Goal: Task Accomplishment & Management: Manage account settings

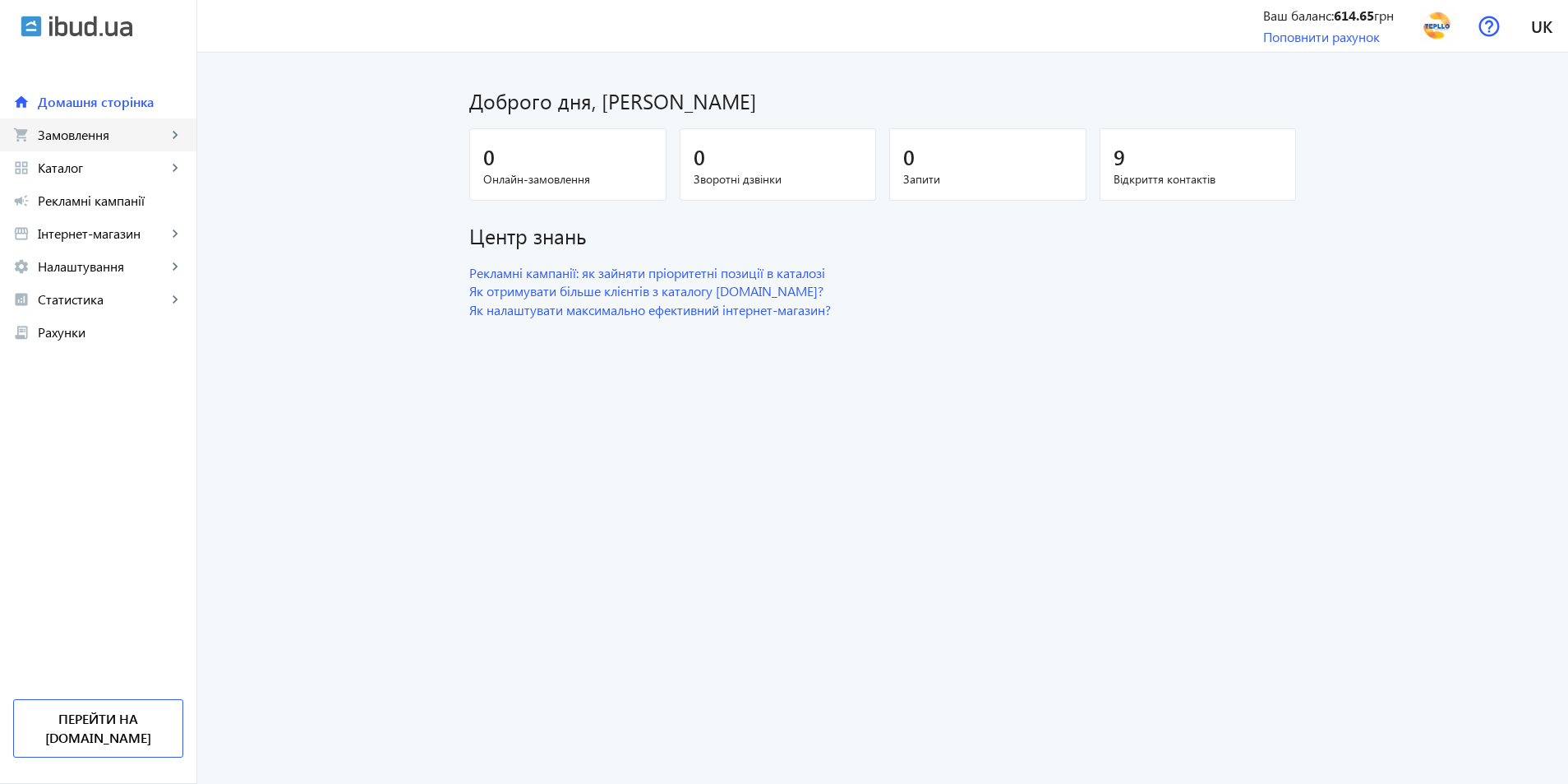
click at [75, 138] on span "Замовлення" at bounding box center [102, 135] width 129 height 17
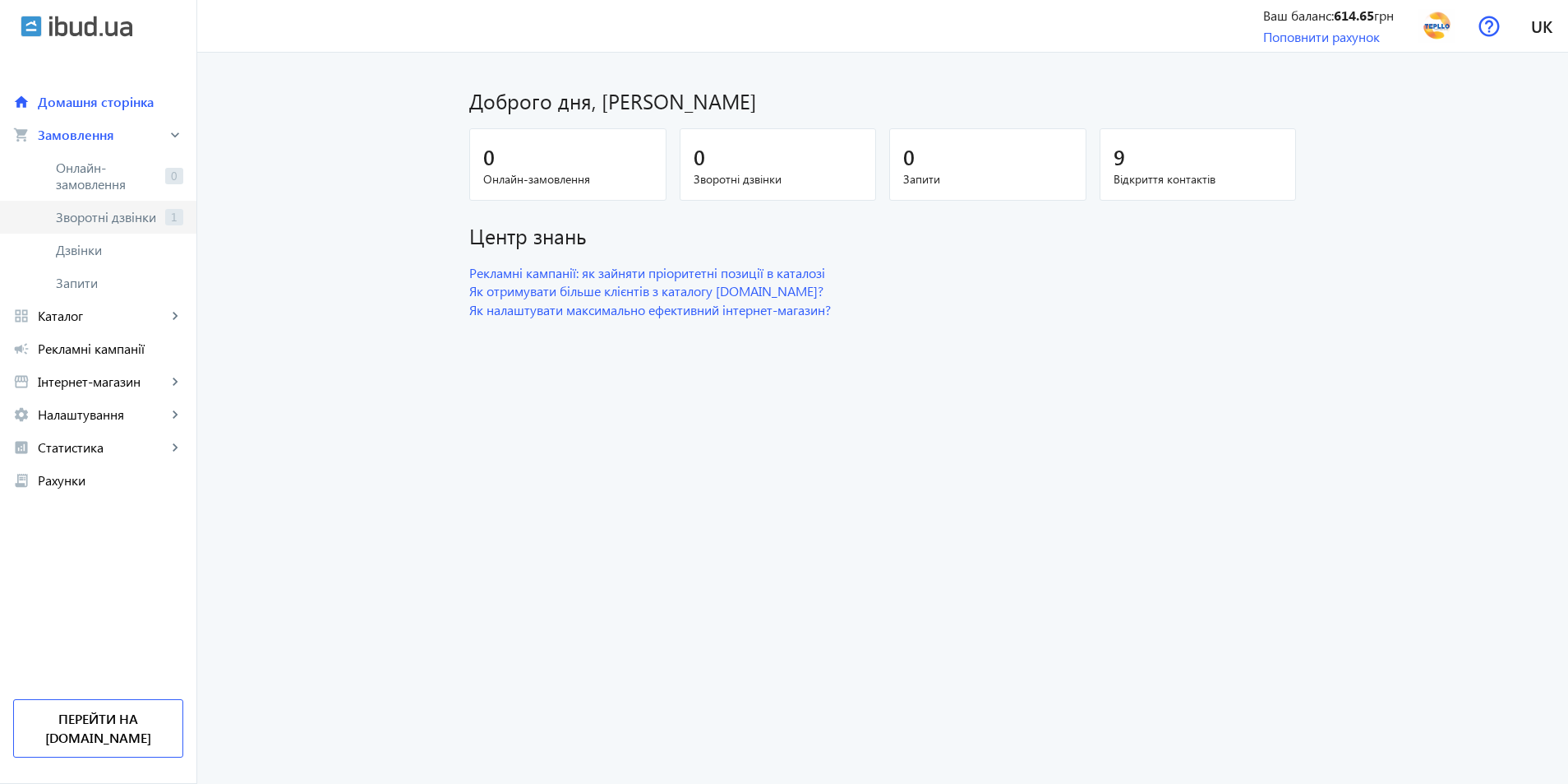
click at [103, 215] on span "Зворотні дзвінки" at bounding box center [106, 217] width 102 height 17
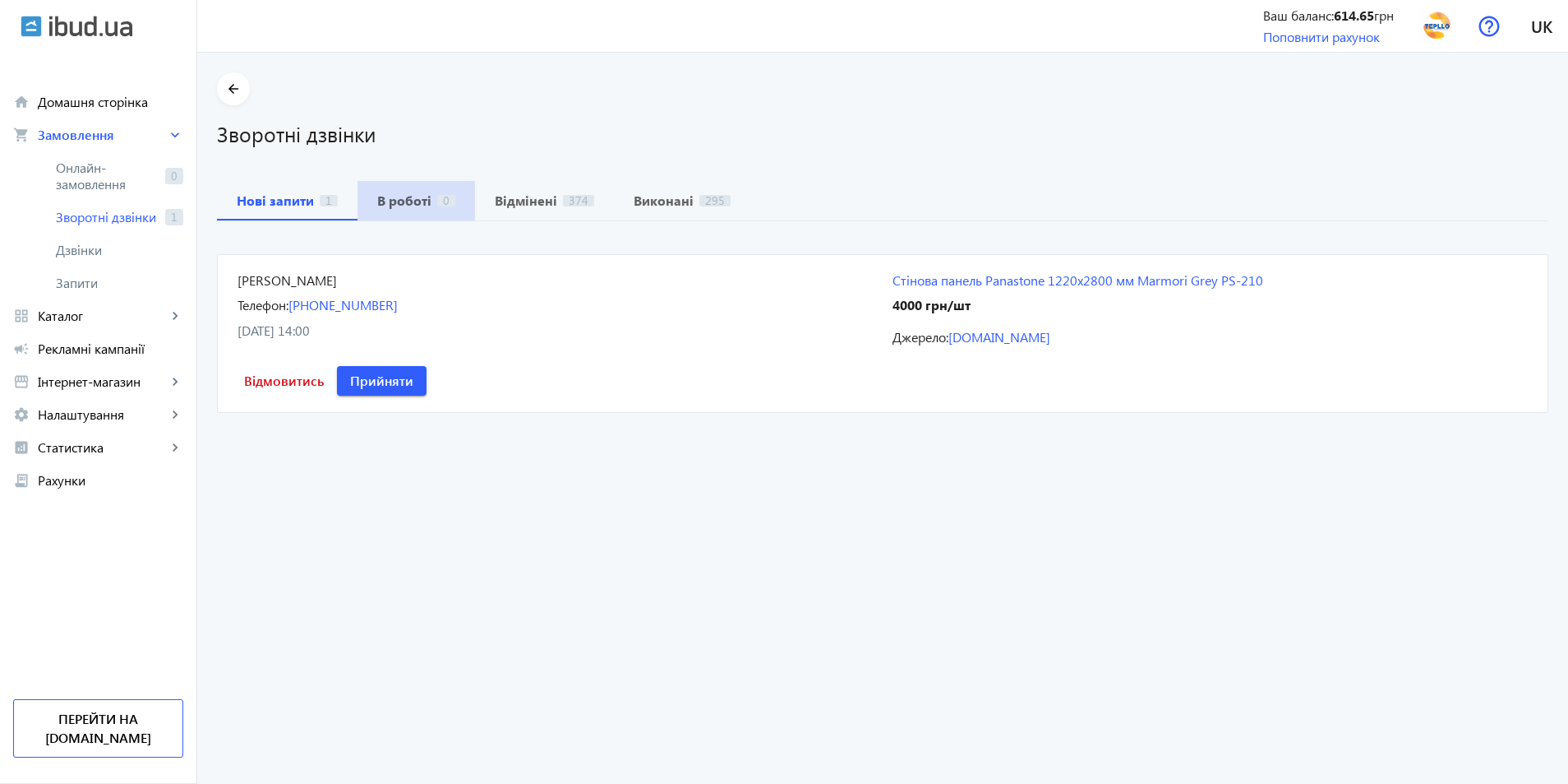
click at [402, 206] on b "В роботі" at bounding box center [405, 200] width 55 height 13
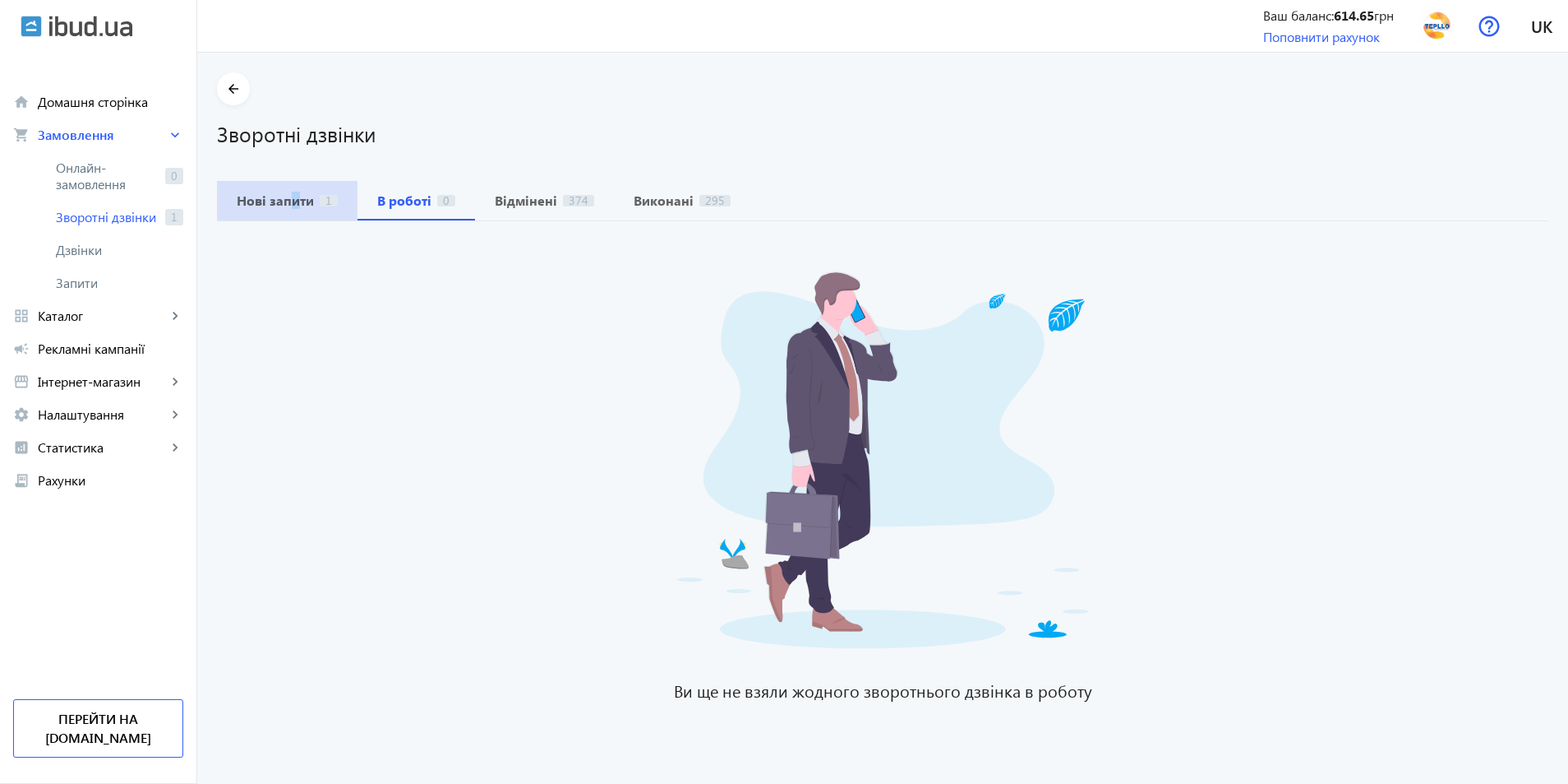
click at [285, 191] on span "Нові запити 1" at bounding box center [288, 200] width 101 height 39
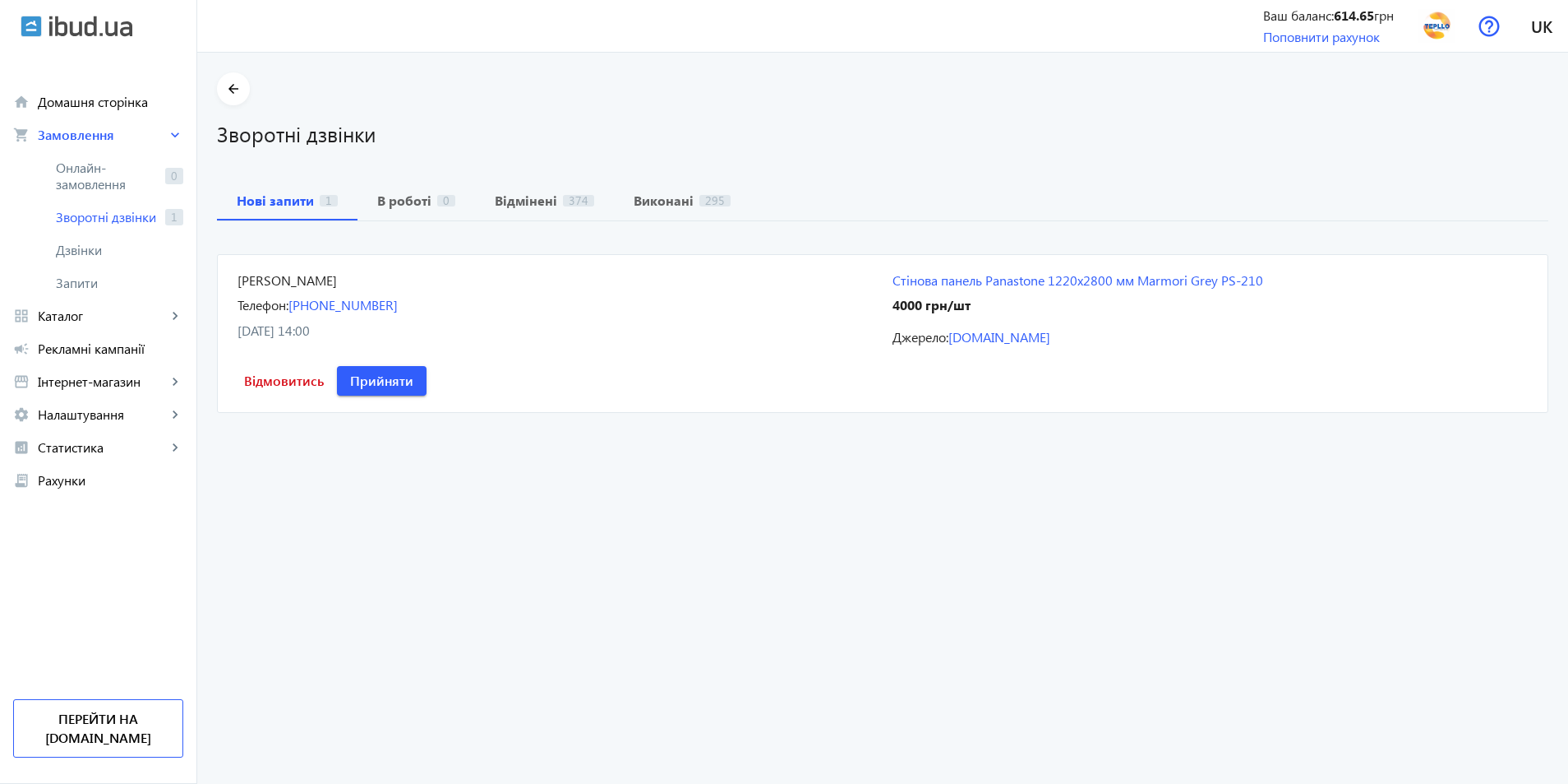
drag, startPoint x: 413, startPoint y: 518, endPoint x: 1210, endPoint y: 404, distance: 805.1
click at [419, 516] on returning-calls "arrow_back Зворотні дзвінки Нові запити 1 В роботі 0 Відмінені 374 Виконані 295…" at bounding box center [882, 418] width 1371 height 731
click at [414, 372] on span "Прийняти" at bounding box center [382, 381] width 63 height 19
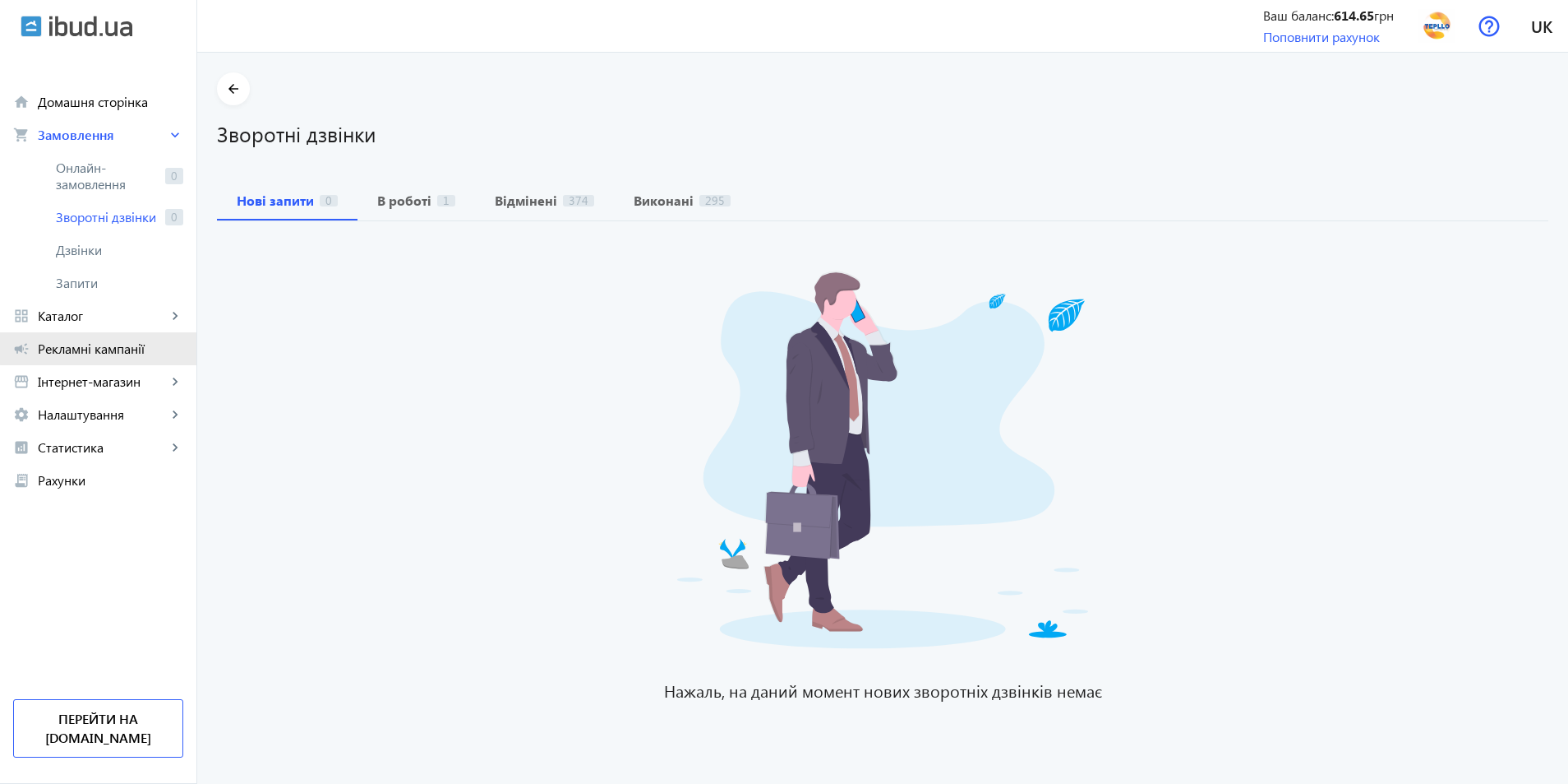
click at [118, 337] on link "campaign Рекламні кампанії" at bounding box center [98, 349] width 196 height 33
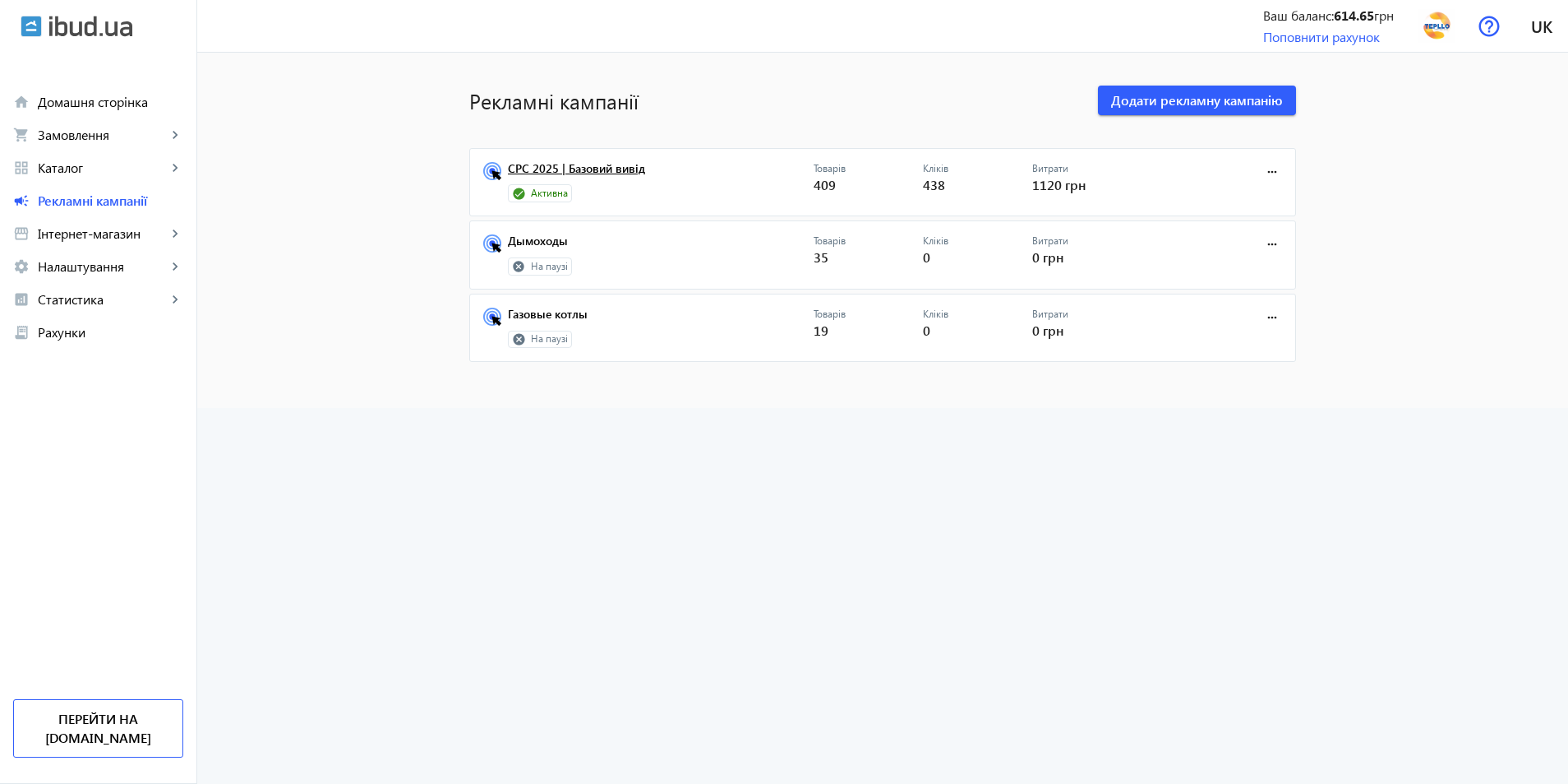
click at [584, 168] on link "CPC 2025 | Базовий вивід" at bounding box center [661, 174] width 305 height 23
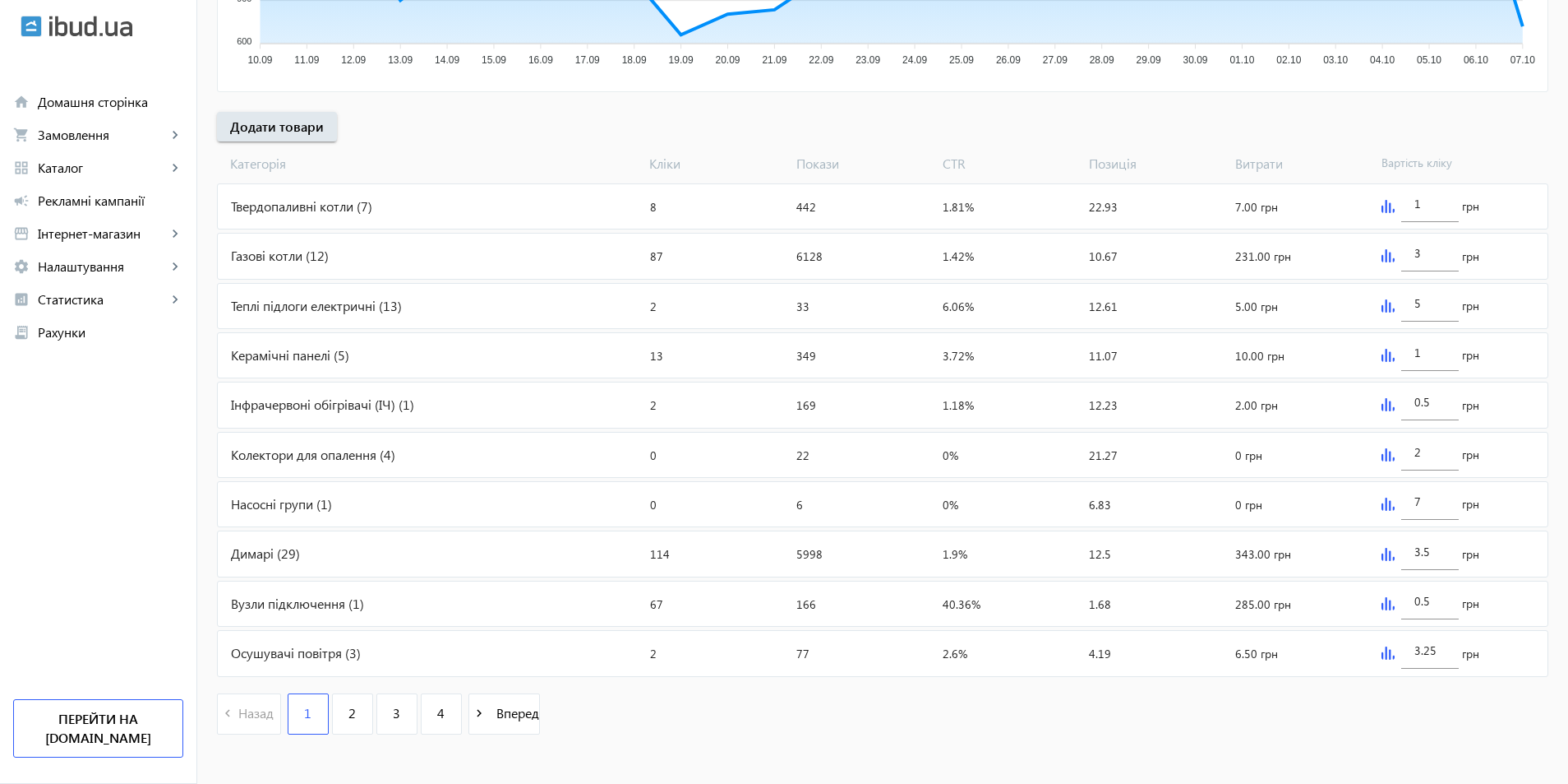
scroll to position [530, 0]
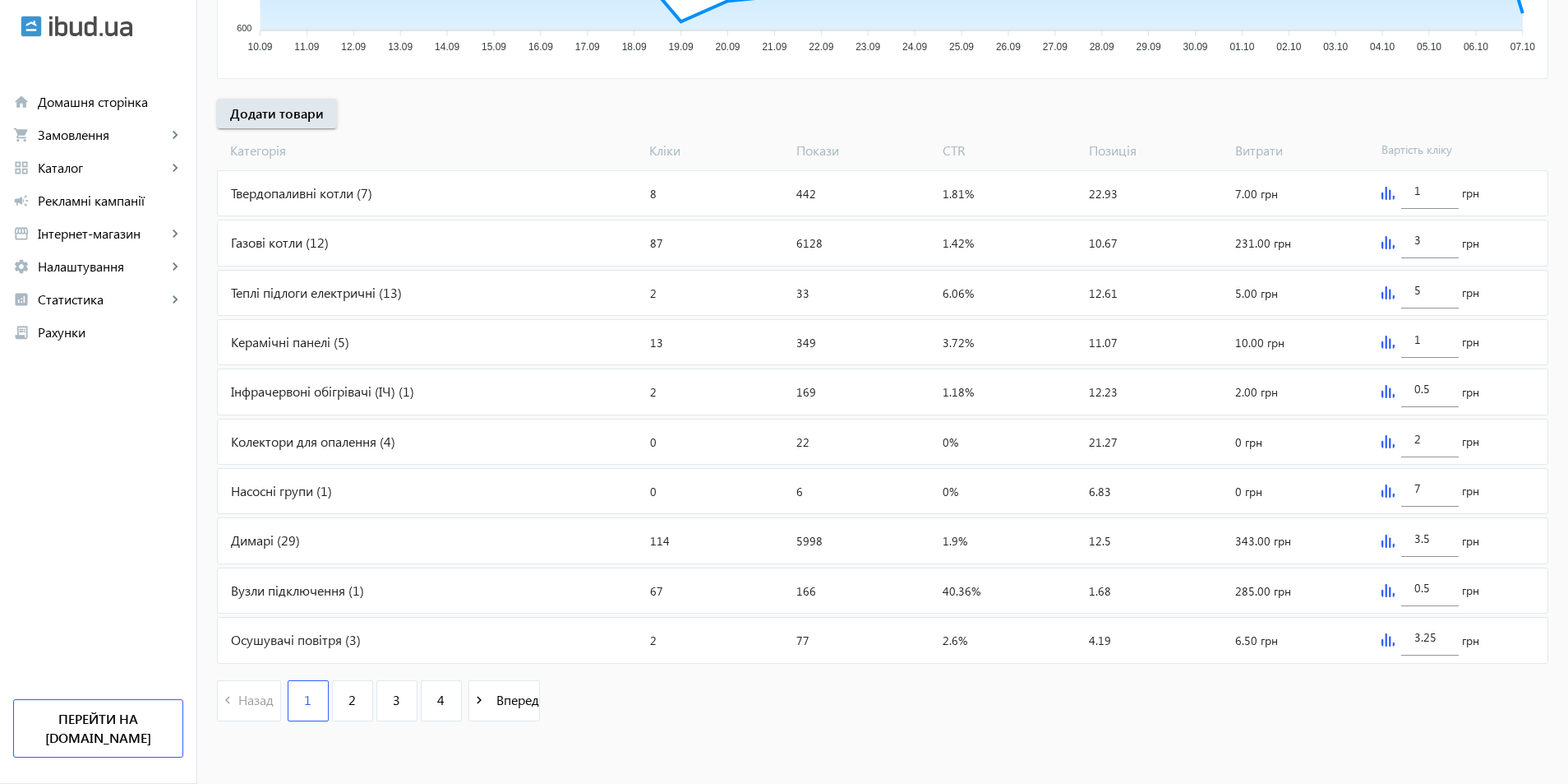
click at [330, 588] on div "Вузли підключення (1)" at bounding box center [430, 590] width 425 height 44
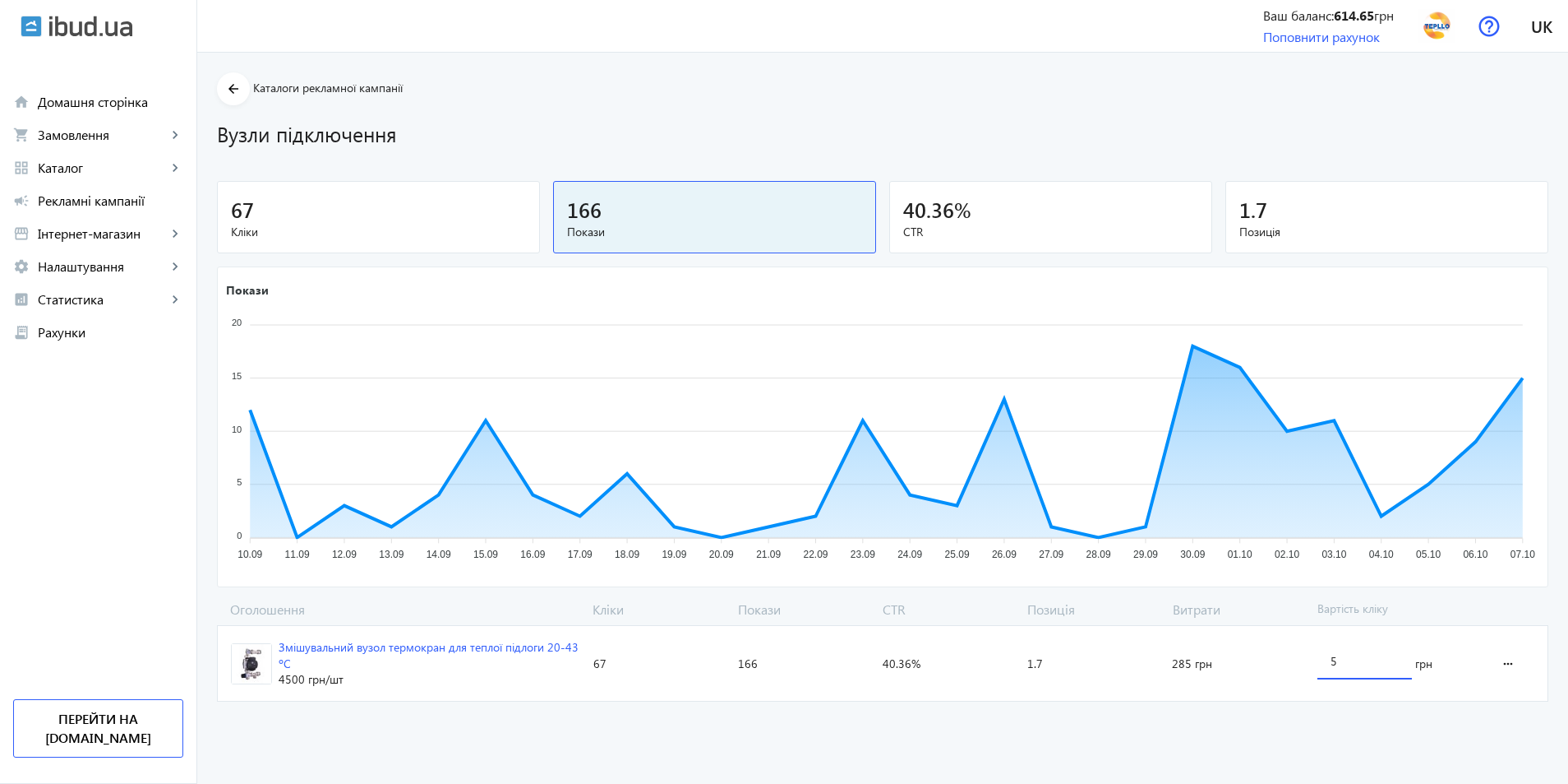
drag, startPoint x: 1338, startPoint y: 665, endPoint x: 1266, endPoint y: 654, distance: 72.8
click at [1266, 654] on section "Змішувальний вузол термокран для теплої підлоги 20-43 ºС 4500 грн /шт Кліки: 67…" at bounding box center [882, 663] width 1331 height 76
type input "2"
click at [692, 724] on advertising-catalog "arrow_back Каталоги рекламної кампанії Вузли підключення 67 Кліки 166 Покази 40…" at bounding box center [882, 418] width 1371 height 731
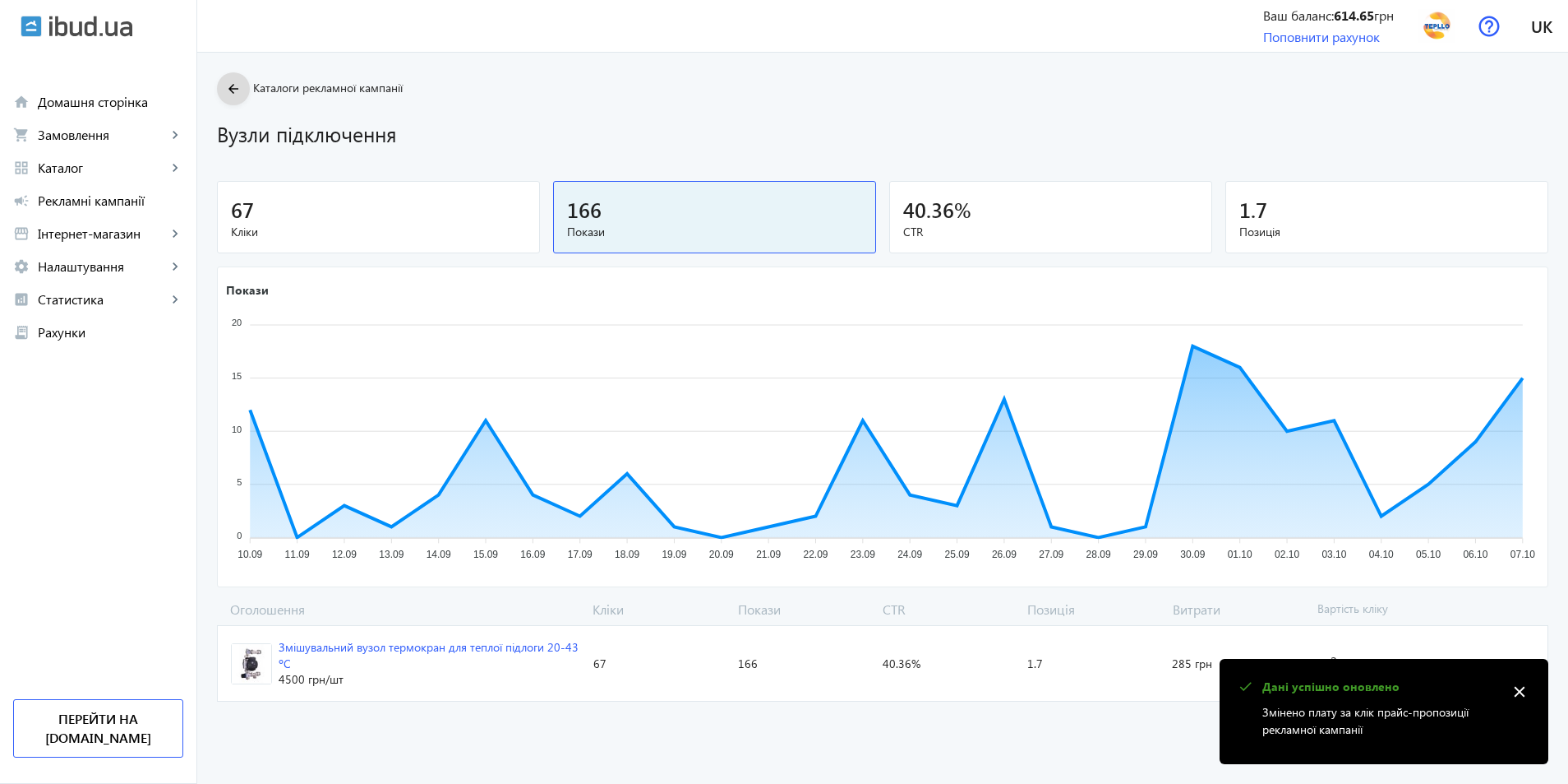
click at [226, 95] on mat-icon "arrow_back" at bounding box center [233, 89] width 20 height 21
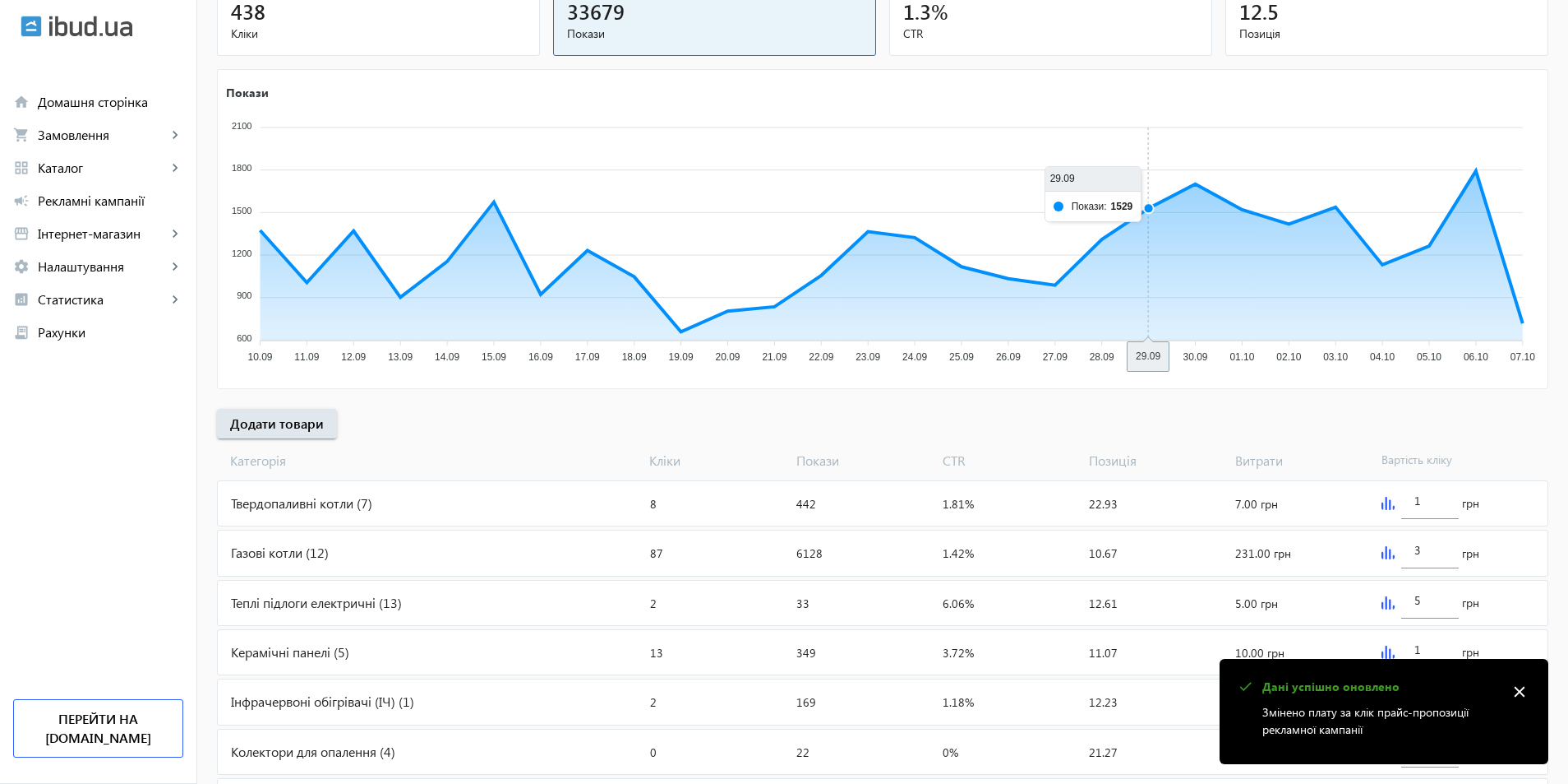
scroll to position [530, 0]
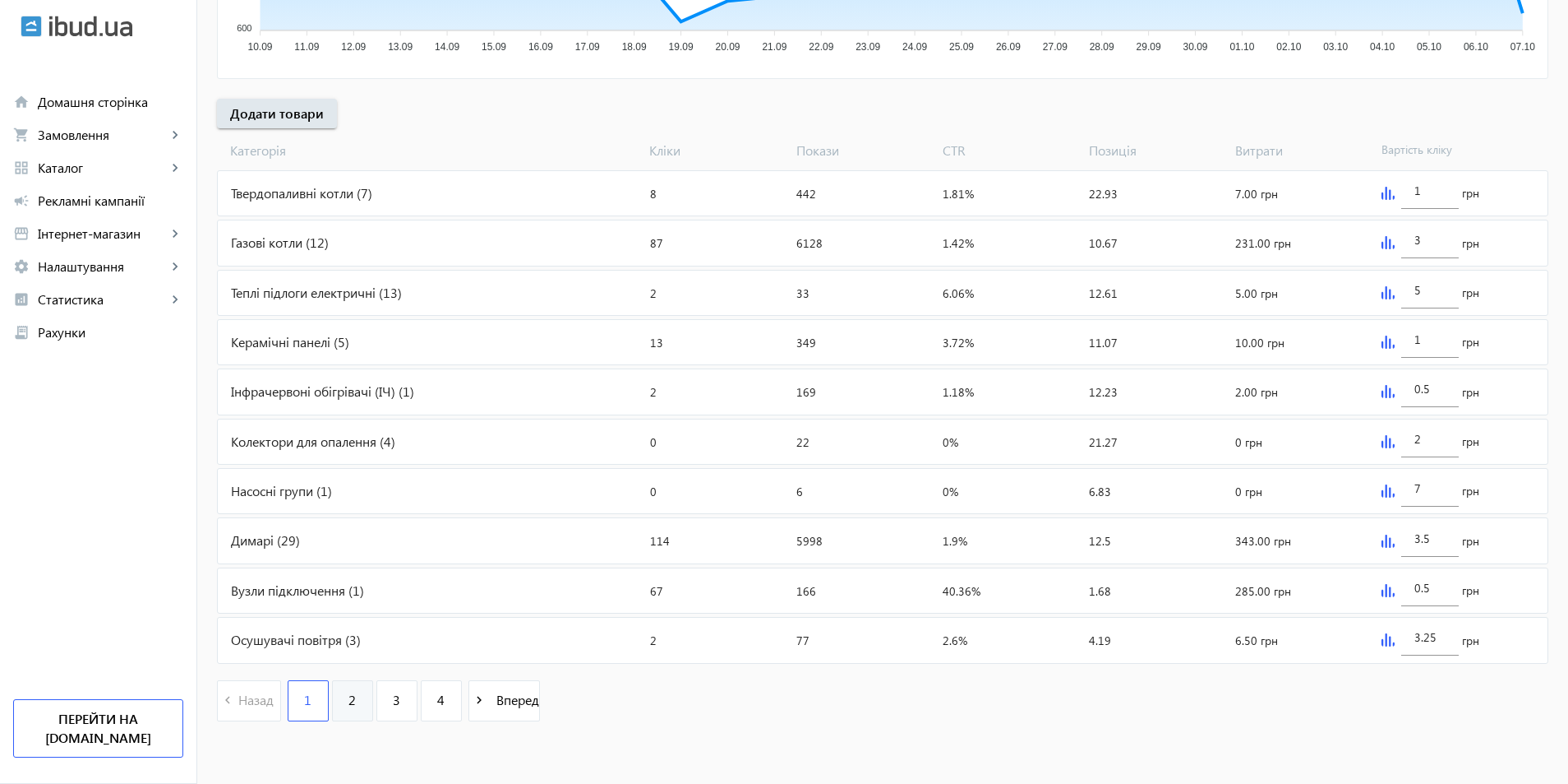
click at [335, 708] on link "2" at bounding box center [352, 701] width 41 height 41
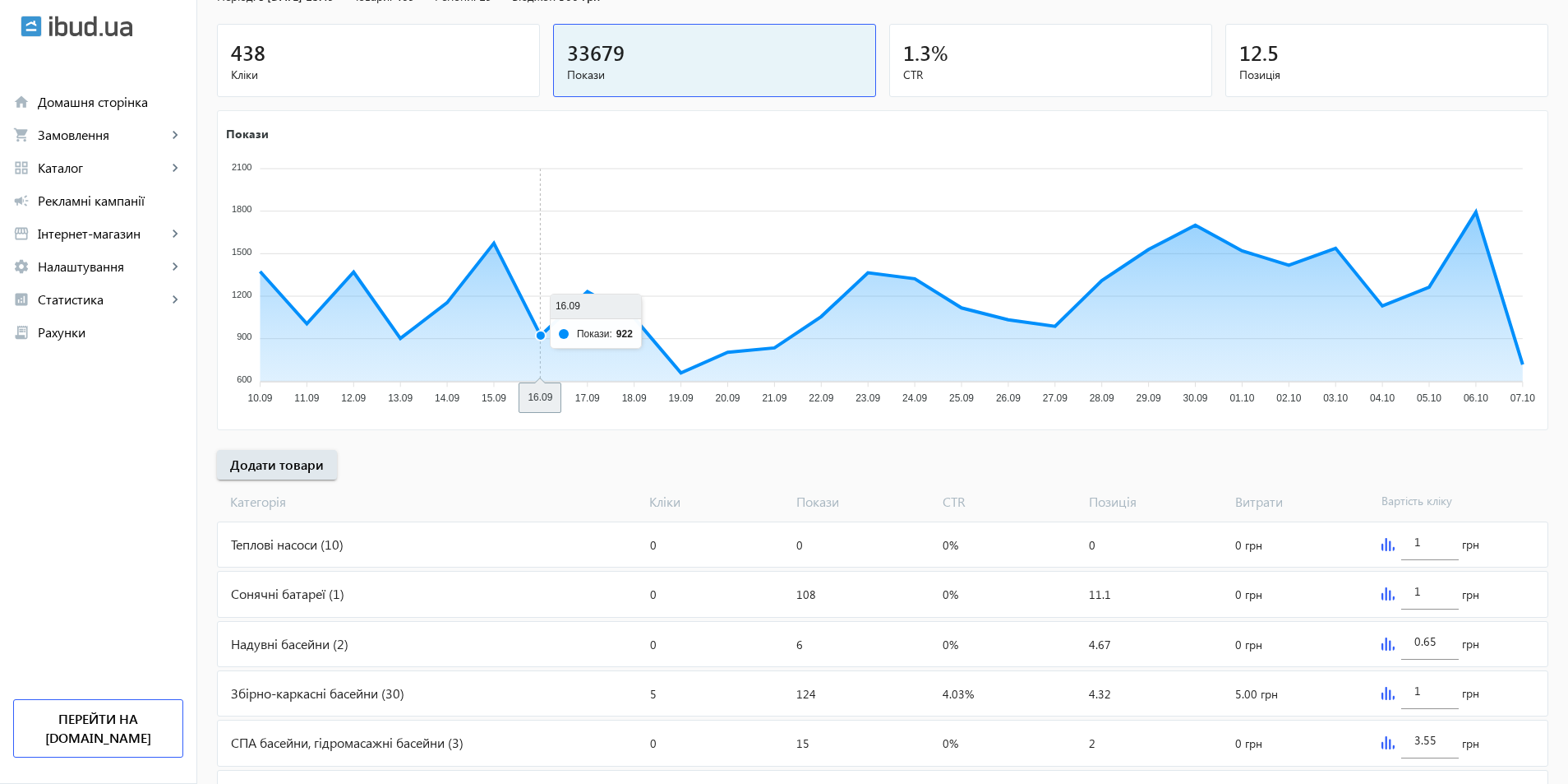
scroll to position [493, 0]
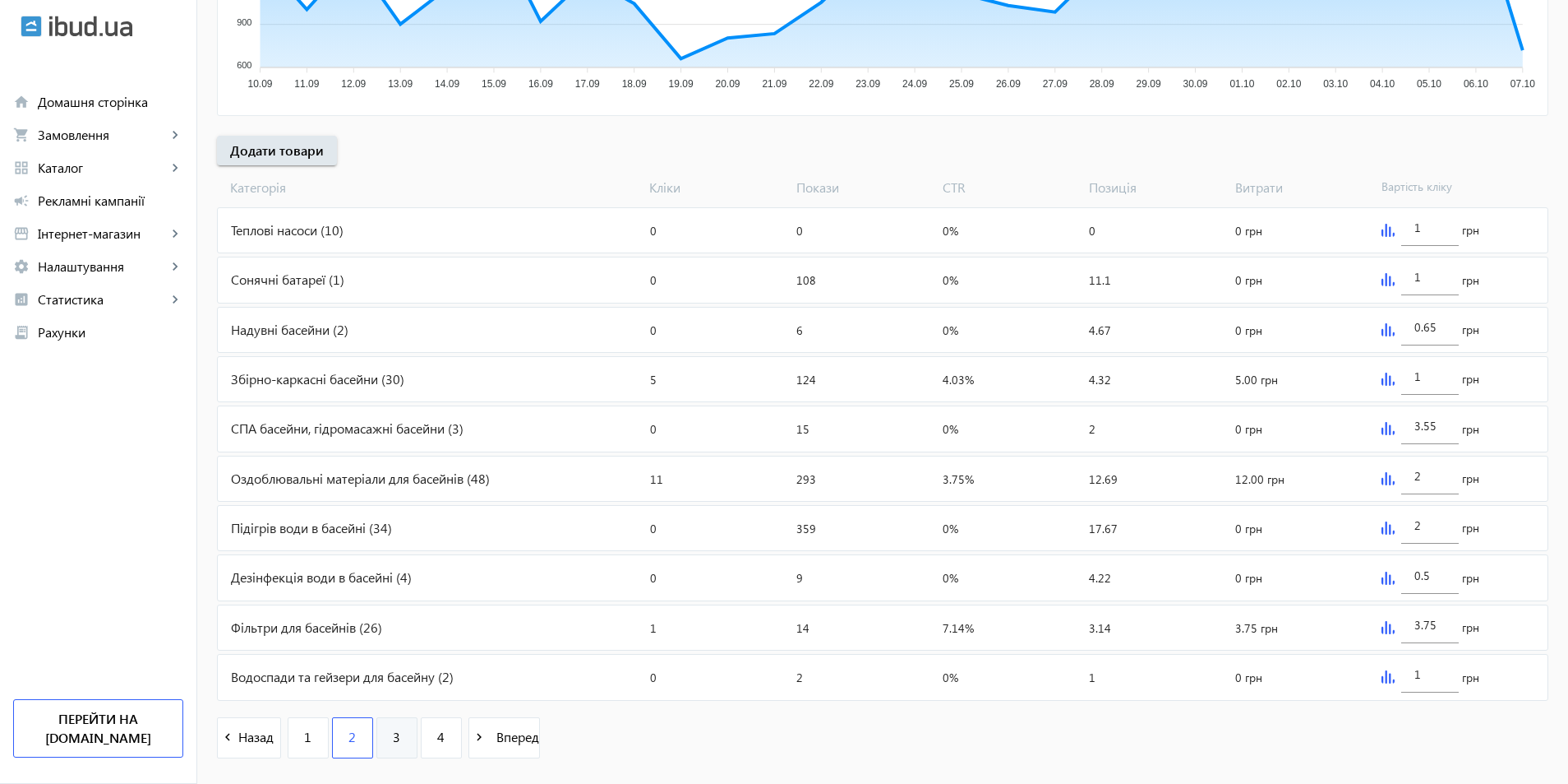
click at [393, 743] on span "3" at bounding box center [397, 736] width 8 height 19
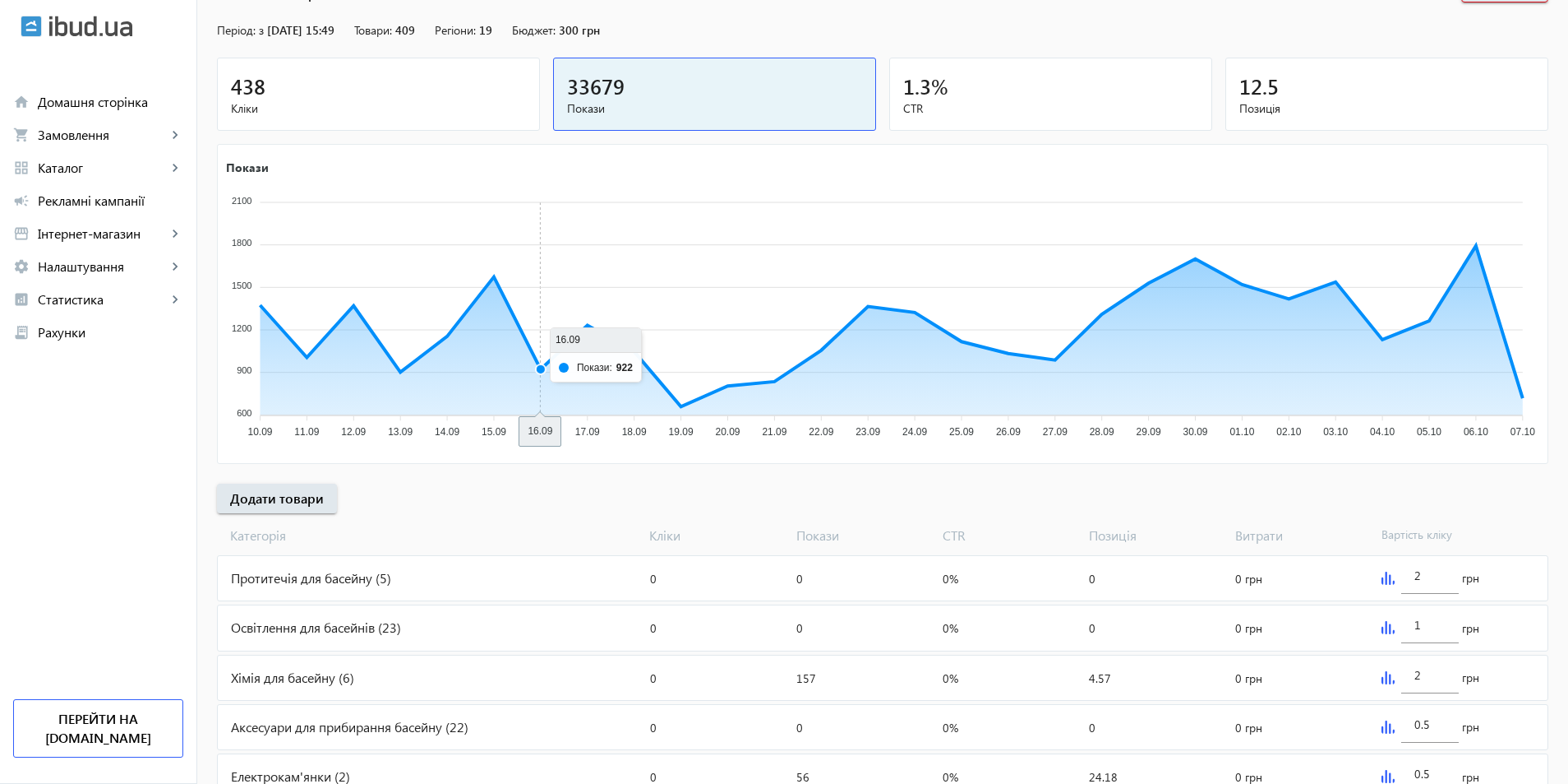
scroll to position [530, 0]
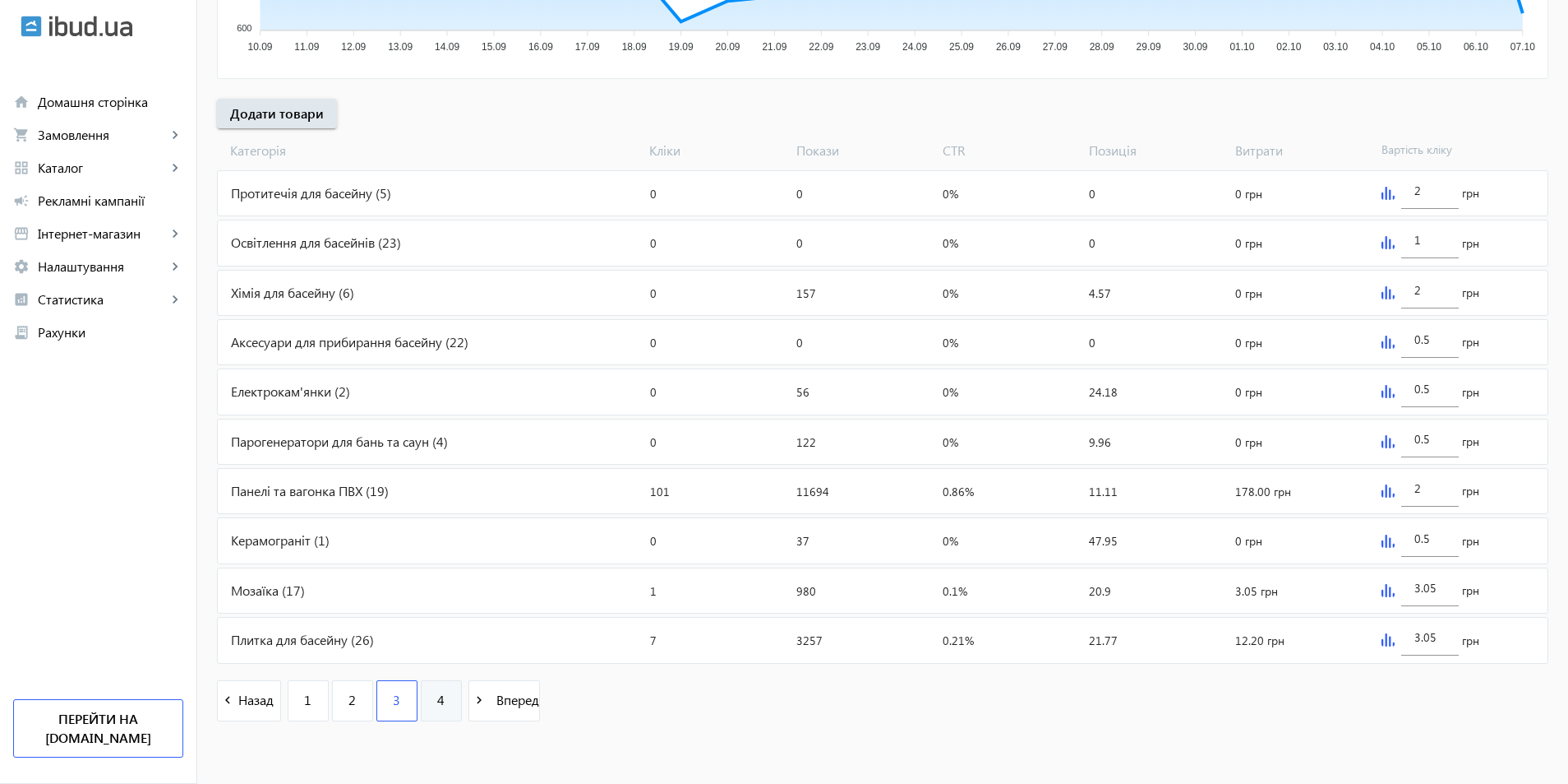
click at [437, 708] on span "4" at bounding box center [441, 699] width 8 height 19
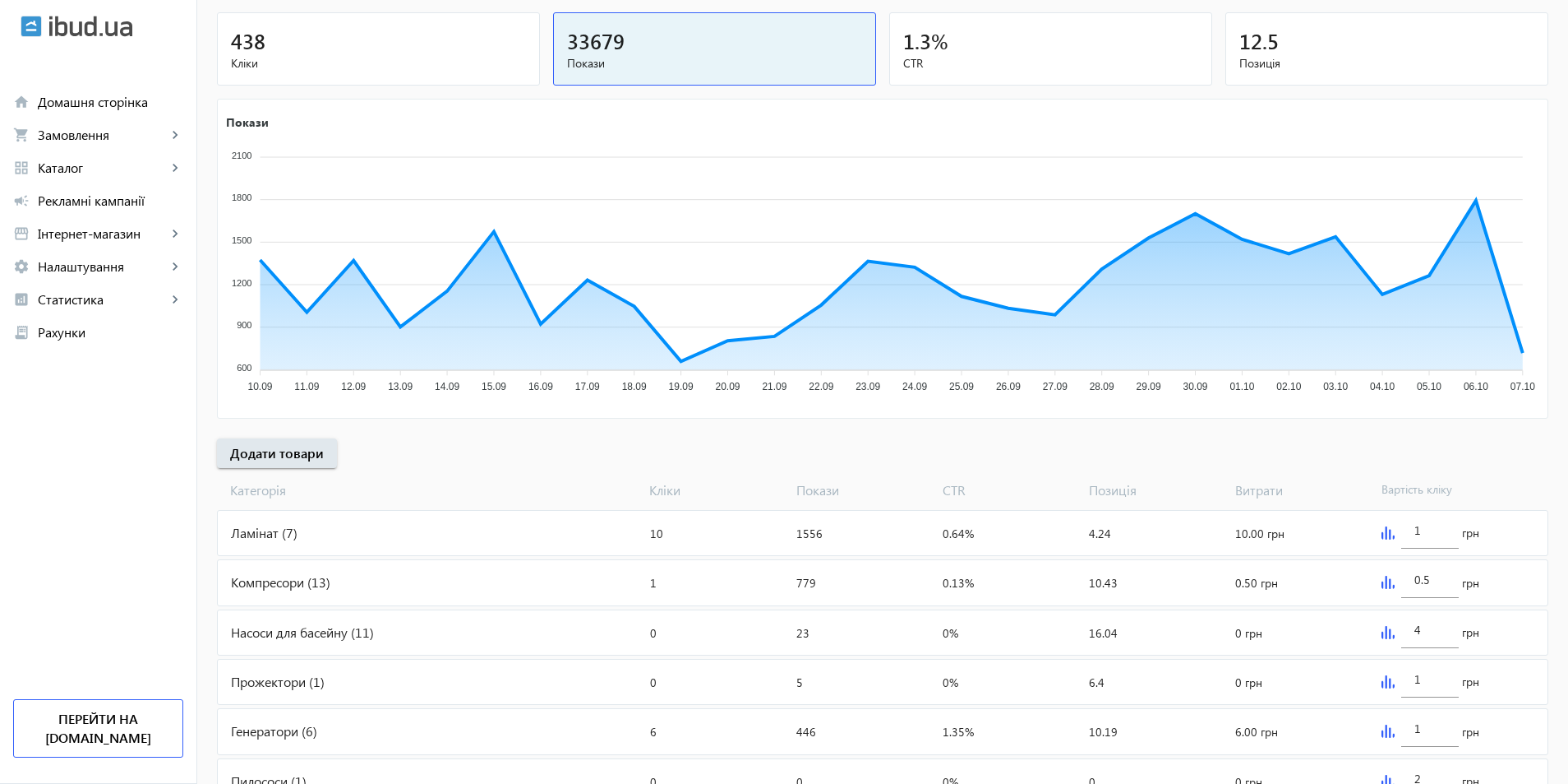
scroll to position [431, 0]
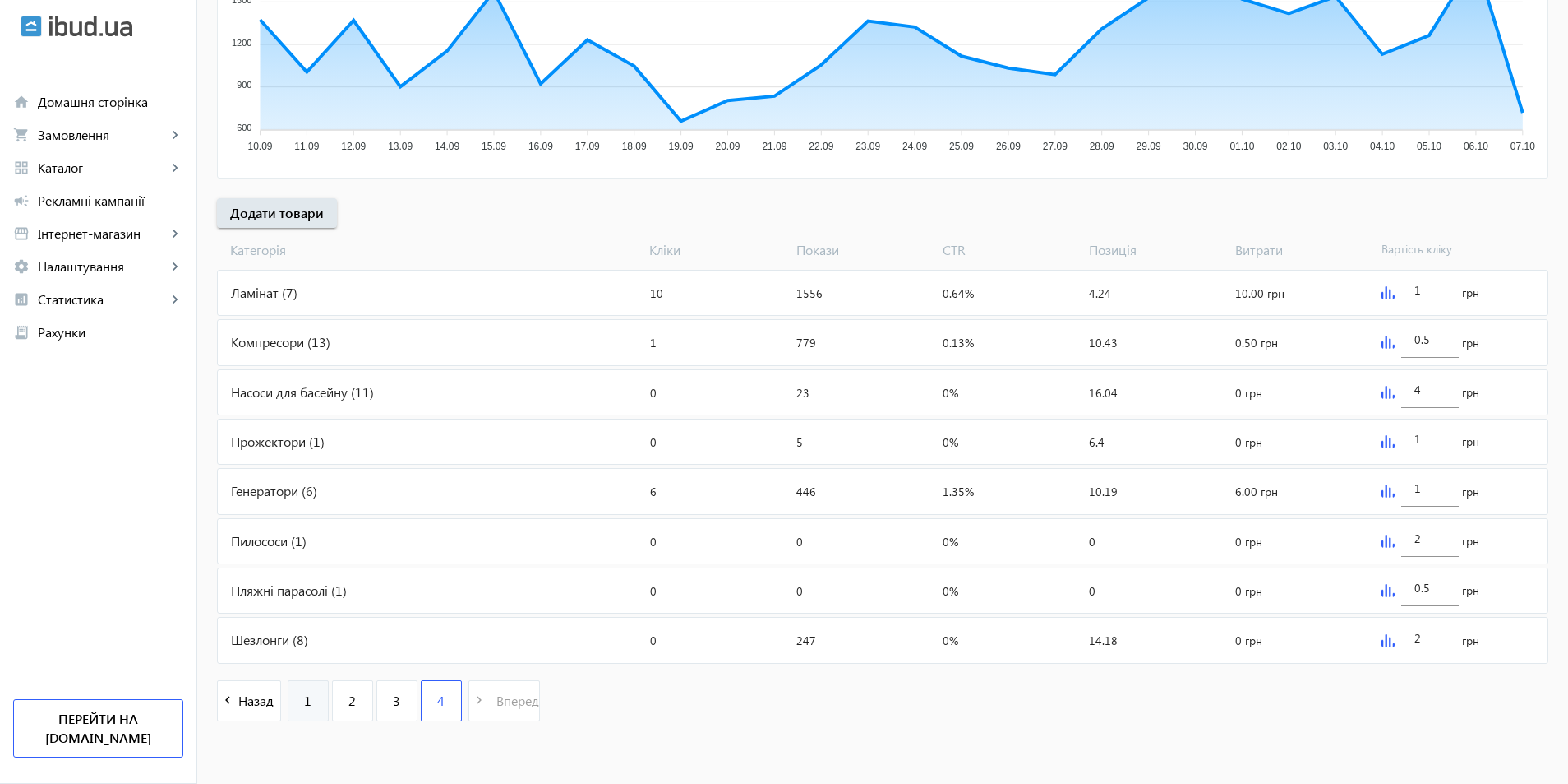
click at [294, 706] on link "1" at bounding box center [308, 701] width 41 height 41
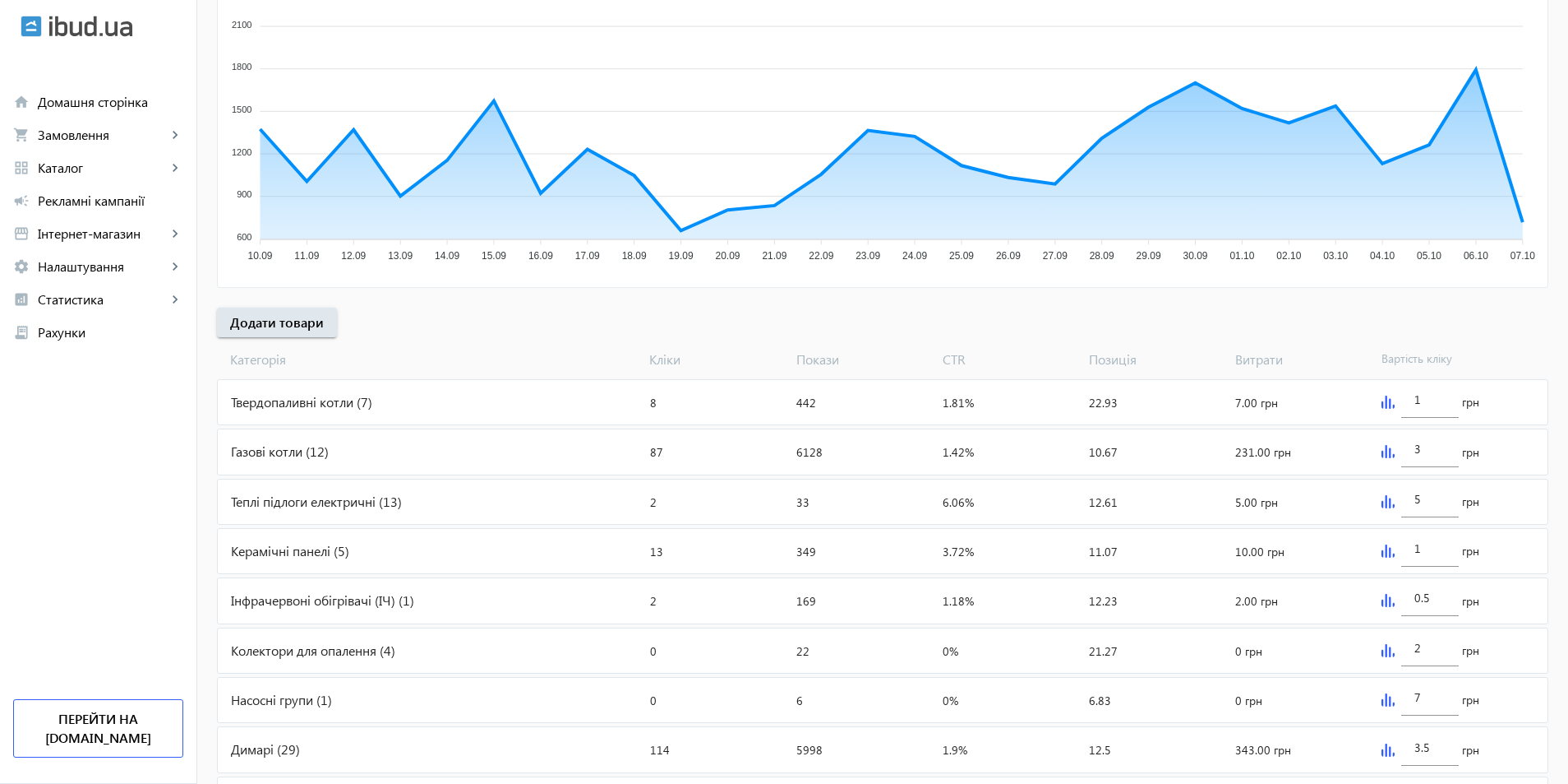
scroll to position [329, 0]
